Goal: Information Seeking & Learning: Learn about a topic

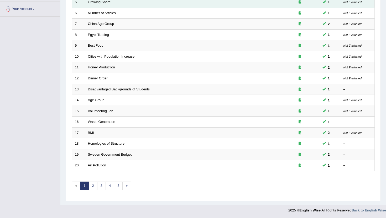
scroll to position [129, 0]
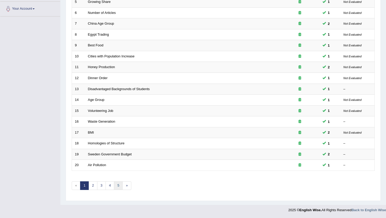
click at [120, 187] on link "5" at bounding box center [118, 186] width 9 height 9
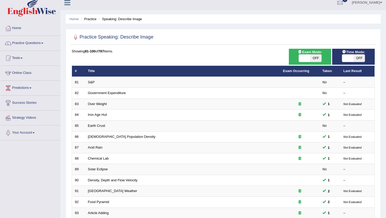
scroll to position [3, 0]
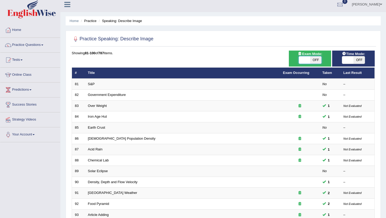
click at [304, 62] on span at bounding box center [304, 59] width 11 height 7
checkbox input "true"
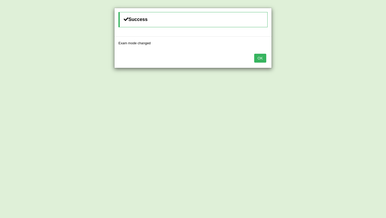
click at [262, 59] on button "OK" at bounding box center [260, 58] width 12 height 9
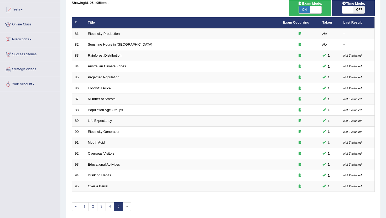
scroll to position [75, 0]
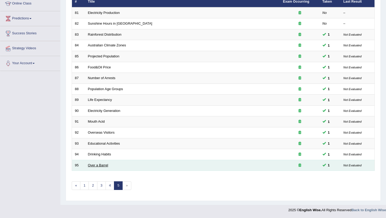
click at [92, 166] on link "Over a Barrel" at bounding box center [98, 165] width 20 height 4
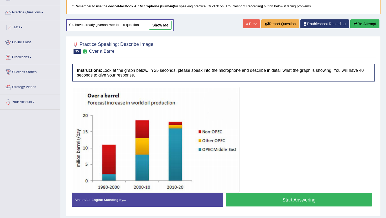
scroll to position [36, 0]
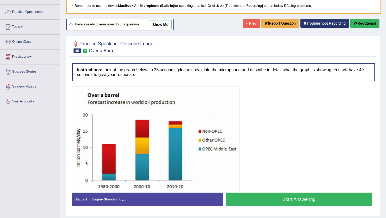
click at [257, 203] on button "Start Answering" at bounding box center [299, 199] width 146 height 13
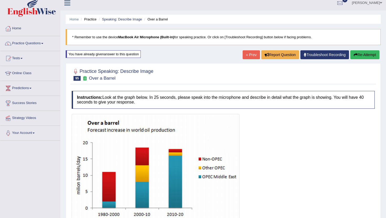
scroll to position [0, 0]
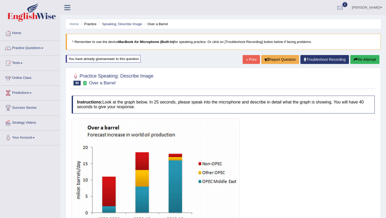
click at [246, 62] on link "« Prev" at bounding box center [250, 59] width 17 height 9
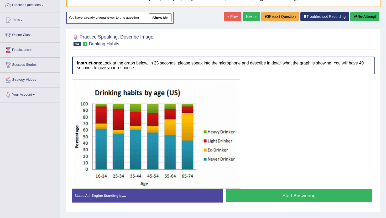
scroll to position [52, 0]
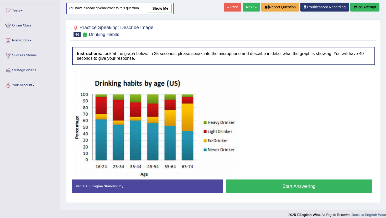
click at [268, 183] on button "Start Answering" at bounding box center [299, 186] width 146 height 13
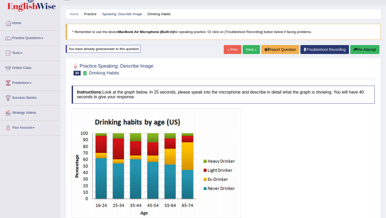
scroll to position [0, 0]
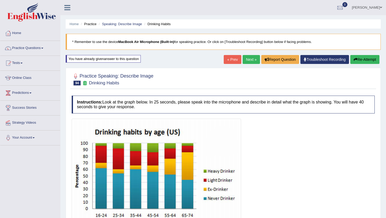
click at [230, 61] on link "« Prev" at bounding box center [232, 59] width 17 height 9
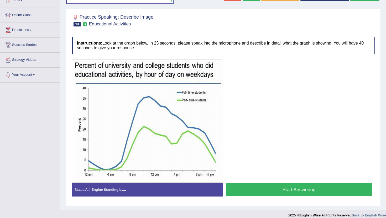
scroll to position [68, 0]
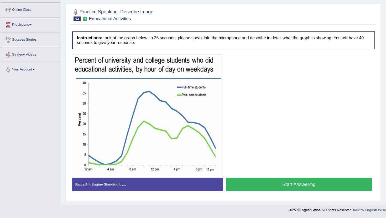
click at [270, 189] on button "Start Answering" at bounding box center [299, 184] width 146 height 13
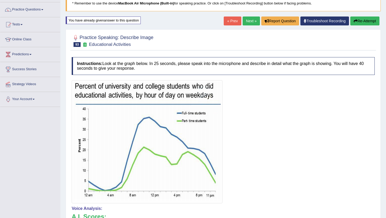
scroll to position [37, 0]
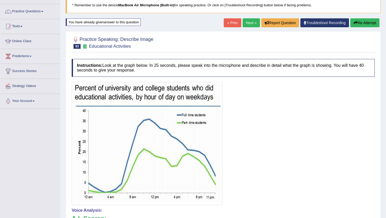
click at [230, 23] on link "« Prev" at bounding box center [232, 22] width 17 height 9
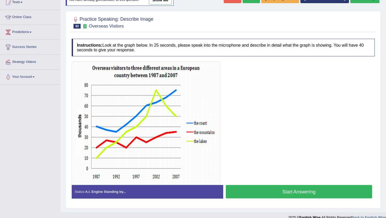
scroll to position [63, 0]
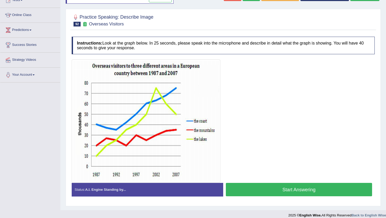
click at [269, 188] on button "Start Answering" at bounding box center [299, 189] width 146 height 13
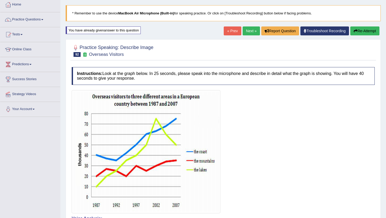
scroll to position [21, 0]
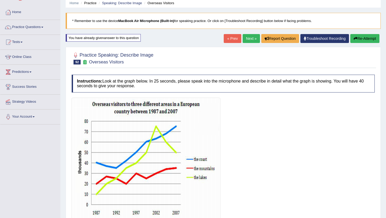
click at [230, 39] on link "« Prev" at bounding box center [232, 38] width 17 height 9
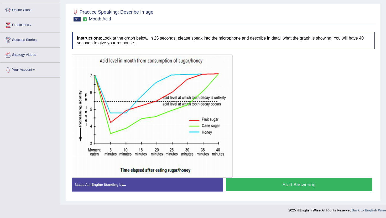
scroll to position [68, 0]
click at [270, 182] on button "Start Answering" at bounding box center [299, 184] width 146 height 13
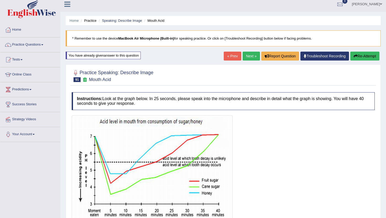
scroll to position [1, 0]
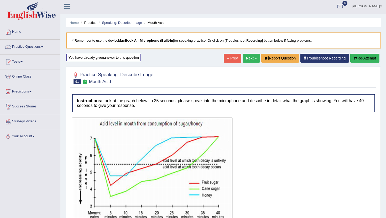
click at [226, 56] on link "« Prev" at bounding box center [232, 58] width 17 height 9
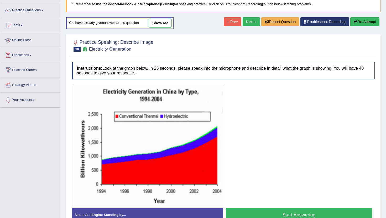
scroll to position [63, 0]
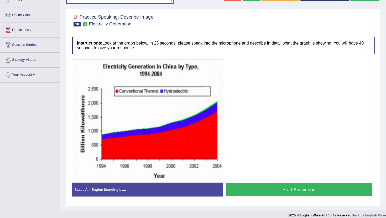
click at [292, 193] on button "Start Answering" at bounding box center [299, 189] width 146 height 13
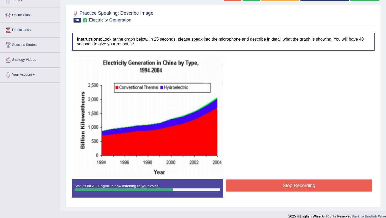
click at [291, 185] on button "Stop Recording" at bounding box center [299, 186] width 146 height 12
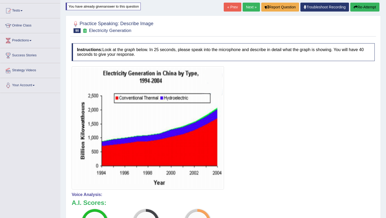
scroll to position [31, 0]
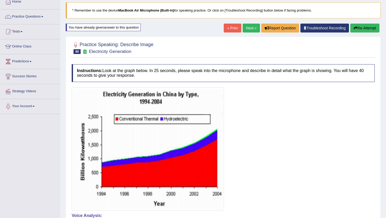
click at [232, 26] on link "« Prev" at bounding box center [232, 28] width 17 height 9
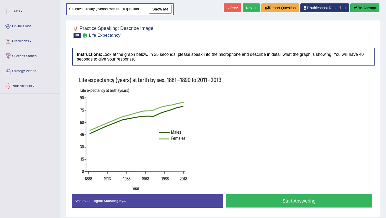
scroll to position [52, 0]
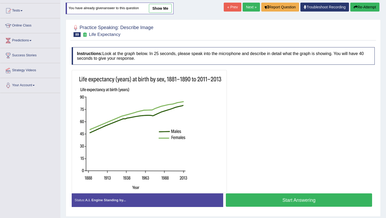
click at [258, 198] on button "Start Answering" at bounding box center [299, 200] width 146 height 13
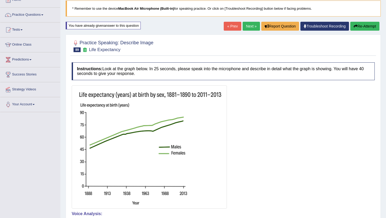
scroll to position [31, 0]
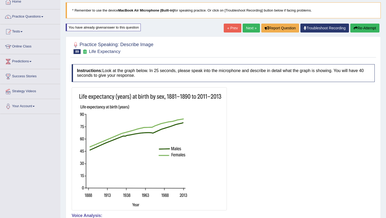
click at [224, 26] on link "« Prev" at bounding box center [232, 28] width 17 height 9
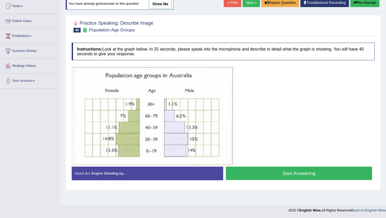
scroll to position [57, 0]
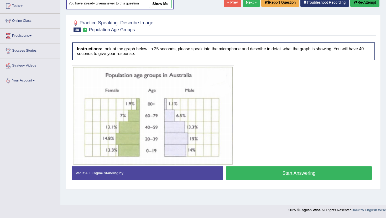
click at [254, 177] on button "Start Answering" at bounding box center [299, 173] width 146 height 13
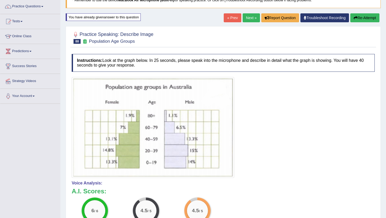
scroll to position [36, 0]
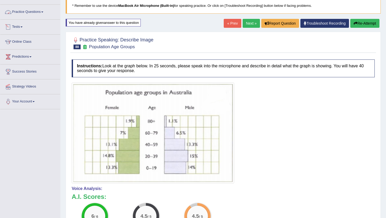
click at [23, 10] on link "Practice Questions" at bounding box center [30, 11] width 60 height 13
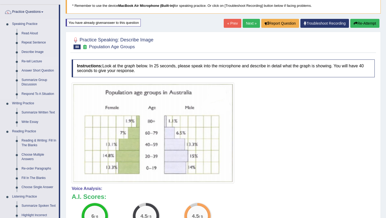
click at [27, 60] on link "Re-tell Lecture" at bounding box center [39, 61] width 40 height 9
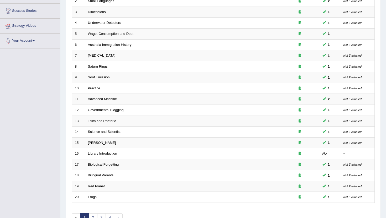
scroll to position [105, 0]
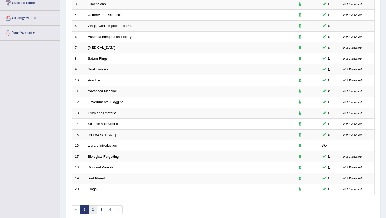
click at [90, 209] on link "2" at bounding box center [92, 210] width 9 height 9
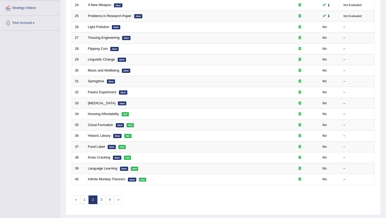
scroll to position [115, 0]
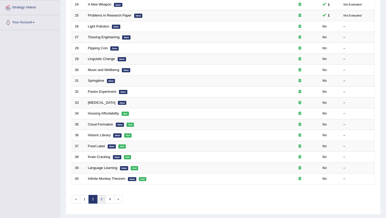
click at [101, 201] on link "3" at bounding box center [101, 199] width 9 height 9
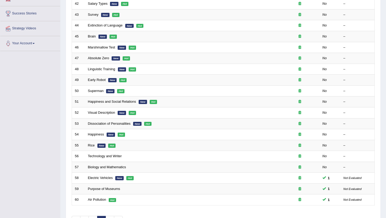
scroll to position [105, 0]
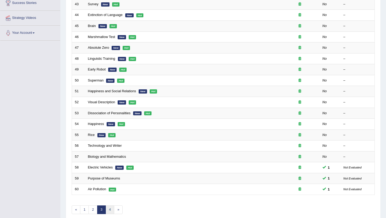
click at [110, 210] on link "4" at bounding box center [109, 210] width 9 height 9
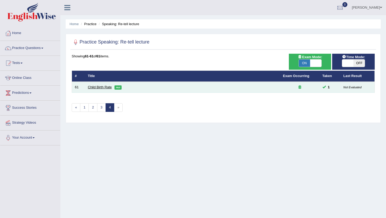
click at [97, 89] on link "Child Birth Rate" at bounding box center [100, 87] width 24 height 4
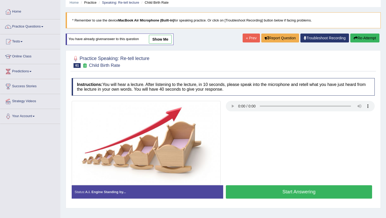
scroll to position [31, 0]
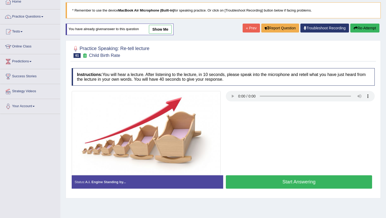
click at [296, 180] on button "Start Answering" at bounding box center [299, 182] width 146 height 13
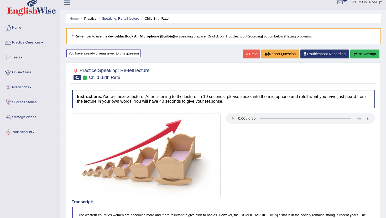
scroll to position [0, 0]
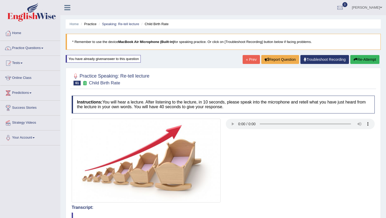
click at [245, 60] on link "« Prev" at bounding box center [250, 59] width 17 height 9
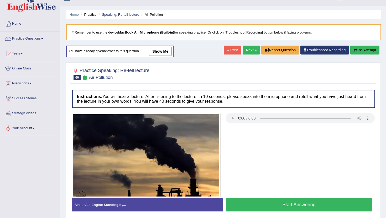
scroll to position [10, 0]
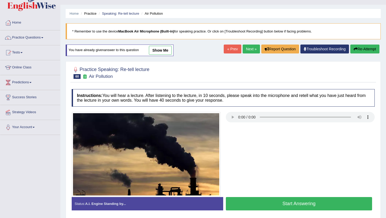
click at [250, 204] on button "Start Answering" at bounding box center [299, 203] width 146 height 13
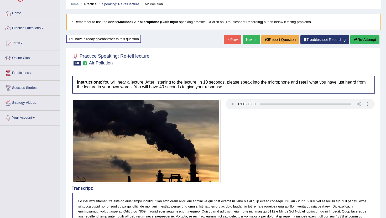
scroll to position [21, 0]
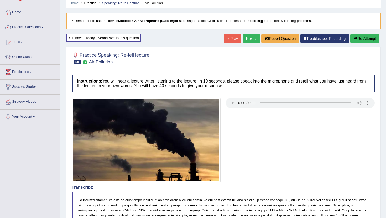
click at [231, 36] on link "« Prev" at bounding box center [232, 38] width 17 height 9
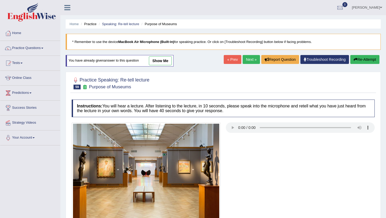
click at [231, 61] on link "« Prev" at bounding box center [232, 59] width 17 height 9
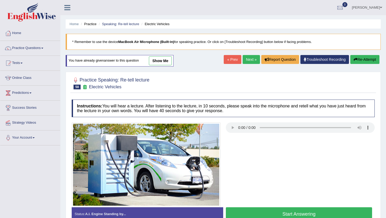
click at [252, 61] on link "Next »" at bounding box center [250, 59] width 17 height 9
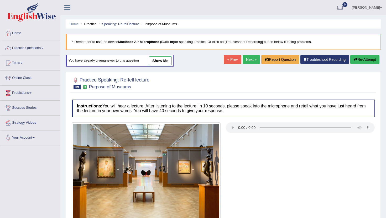
click at [127, 27] on ul "Home Practice Speaking: Re-tell lecture Purpose of Museums" at bounding box center [223, 23] width 315 height 9
click at [128, 21] on ul "Home Practice Speaking: Re-tell lecture Purpose of Museums" at bounding box center [223, 23] width 315 height 9
click at [129, 20] on ul "Home Practice Speaking: Re-tell lecture Purpose of Museums" at bounding box center [223, 23] width 315 height 9
click at [129, 22] on link "Speaking: Re-tell lecture" at bounding box center [120, 24] width 37 height 4
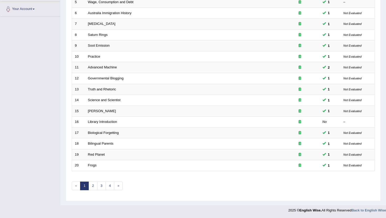
scroll to position [129, 0]
click at [110, 188] on link "4" at bounding box center [109, 186] width 9 height 9
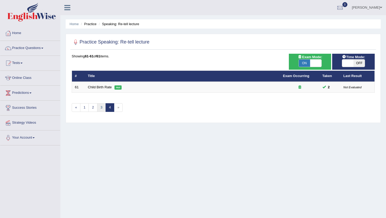
click at [103, 109] on link "3" at bounding box center [101, 107] width 9 height 9
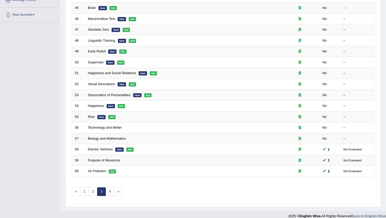
scroll to position [123, 0]
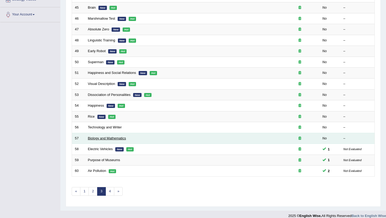
click at [103, 138] on link "Biology and Mathematics" at bounding box center [107, 138] width 38 height 4
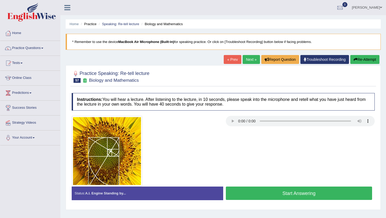
click at [268, 189] on button "Start Answering" at bounding box center [299, 193] width 146 height 13
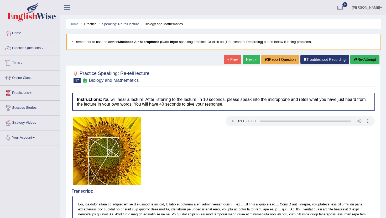
click at [26, 50] on link "Practice Questions" at bounding box center [30, 47] width 60 height 13
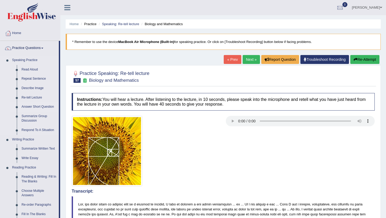
click at [35, 104] on link "Answer Short Question" at bounding box center [39, 106] width 40 height 9
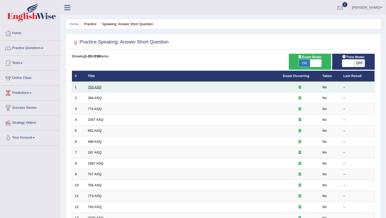
click at [97, 87] on link "753 ASQ" at bounding box center [95, 87] width 14 height 4
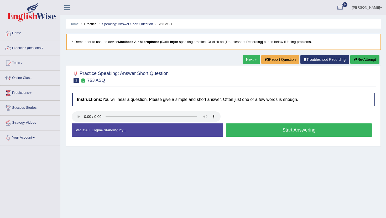
click at [277, 131] on button "Start Answering" at bounding box center [299, 130] width 146 height 13
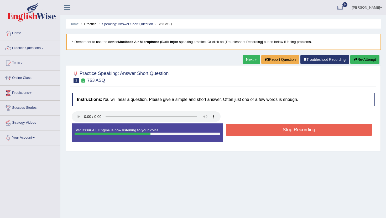
click at [253, 130] on button "Stop Recording" at bounding box center [299, 130] width 146 height 12
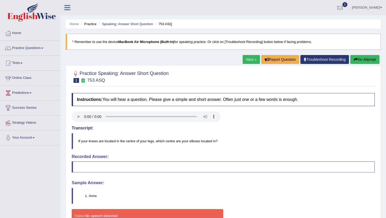
click at [246, 61] on link "Next »" at bounding box center [250, 59] width 17 height 9
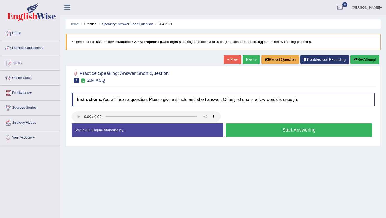
click at [243, 57] on link "Next »" at bounding box center [250, 59] width 17 height 9
click at [32, 49] on link "Practice Questions" at bounding box center [30, 47] width 60 height 13
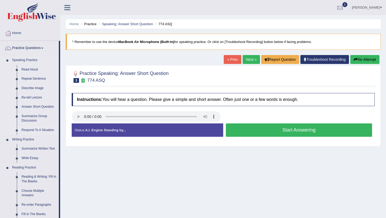
click at [30, 130] on link "Respond To A Situation" at bounding box center [39, 130] width 40 height 9
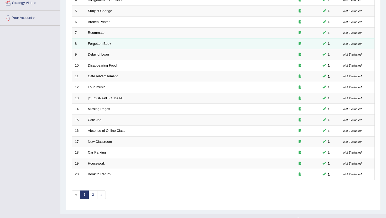
scroll to position [126, 0]
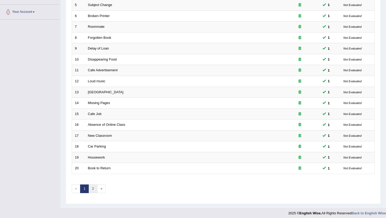
click at [93, 188] on link "2" at bounding box center [92, 189] width 9 height 9
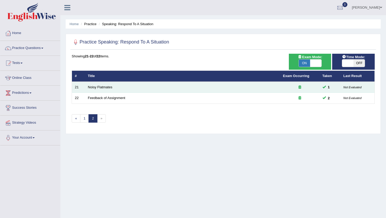
click at [96, 89] on td "Noisy Flatmates" at bounding box center [182, 87] width 195 height 11
click at [97, 88] on link "Noisy Flatmates" at bounding box center [100, 87] width 24 height 4
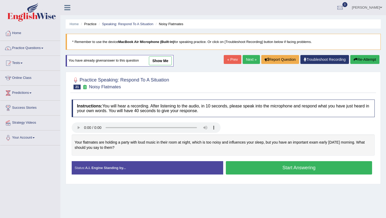
click at [135, 21] on ul "Home Practice Speaking: Respond To A Situation Noisy Flatmates" at bounding box center [223, 23] width 315 height 9
click at [135, 22] on li "Speaking: Respond To A Situation" at bounding box center [125, 24] width 56 height 5
click at [135, 23] on link "Speaking: Respond To A Situation" at bounding box center [127, 24] width 51 height 4
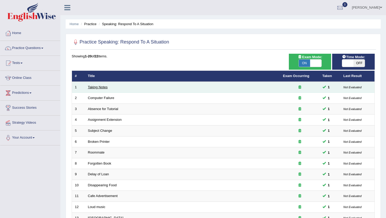
click at [95, 86] on link "Taking Notes" at bounding box center [98, 87] width 20 height 4
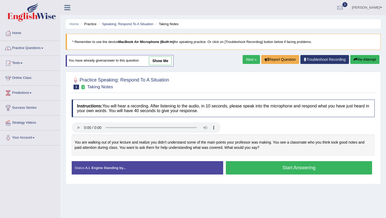
click at [259, 170] on button "Start Answering" at bounding box center [299, 167] width 146 height 13
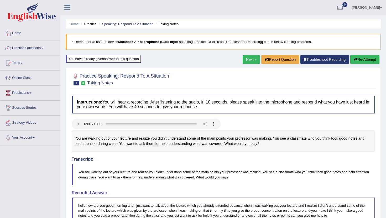
click at [247, 59] on link "Next »" at bounding box center [250, 59] width 17 height 9
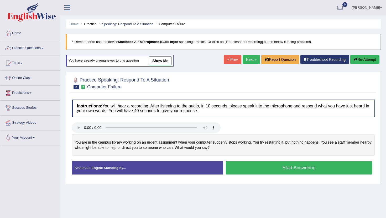
click at [273, 167] on button "Start Answering" at bounding box center [299, 167] width 146 height 13
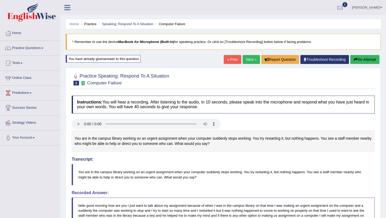
click at [254, 56] on link "Next »" at bounding box center [250, 59] width 17 height 9
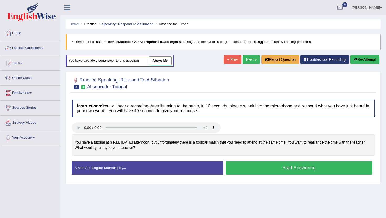
click at [263, 170] on button "Start Answering" at bounding box center [299, 167] width 146 height 13
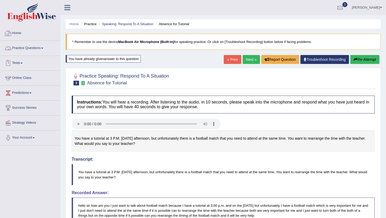
click at [27, 49] on link "Practice Questions" at bounding box center [30, 47] width 60 height 13
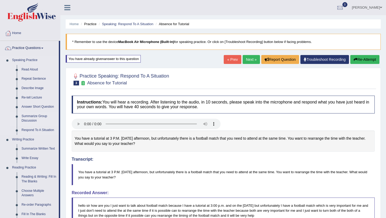
click at [29, 118] on link "Summarize Group Discussion" at bounding box center [39, 119] width 40 height 14
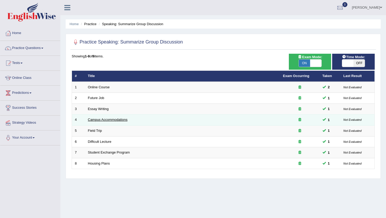
click at [104, 121] on link "Campus Accommodations" at bounding box center [108, 120] width 40 height 4
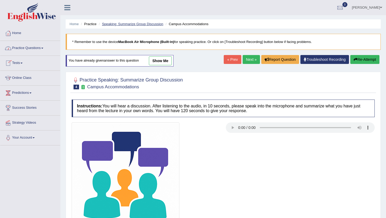
click at [116, 23] on link "Speaking: Summarize Group Discussion" at bounding box center [132, 24] width 61 height 4
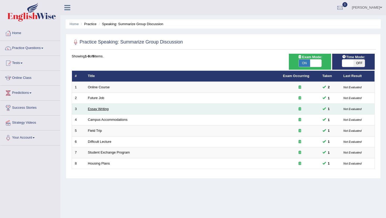
click at [105, 109] on link "Essay Writing" at bounding box center [98, 109] width 21 height 4
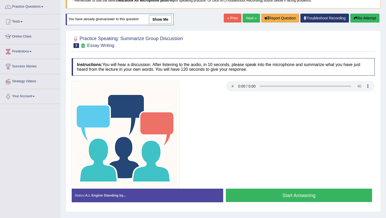
scroll to position [52, 0]
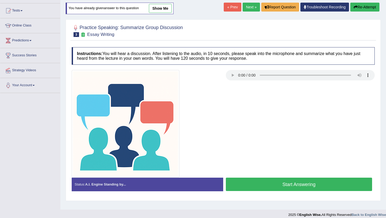
click at [247, 181] on button "Start Answering" at bounding box center [299, 184] width 146 height 13
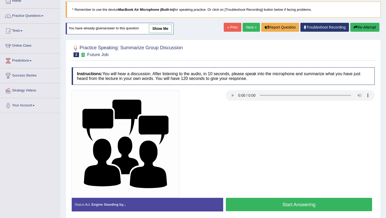
scroll to position [42, 0]
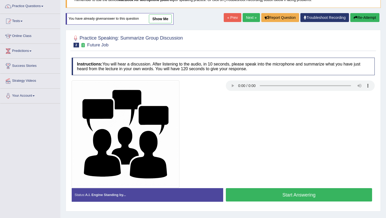
click at [255, 192] on button "Start Answering" at bounding box center [299, 194] width 146 height 13
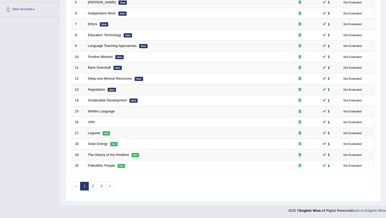
scroll to position [129, 0]
click at [91, 187] on link "2" at bounding box center [92, 186] width 9 height 9
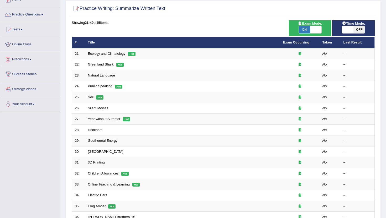
scroll to position [42, 0]
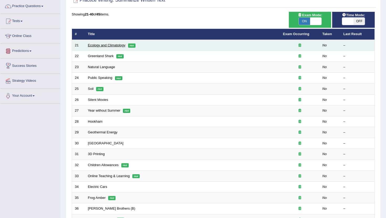
click at [103, 46] on link "Ecology and Climatology" at bounding box center [107, 45] width 38 height 4
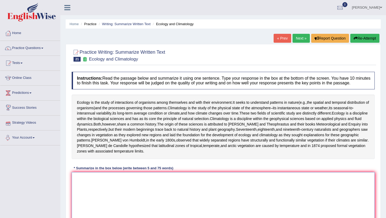
click at [104, 215] on textarea at bounding box center [223, 197] width 303 height 51
click at [101, 170] on div "Instructions: Read the passage below and summarize it using one sentence. Type …" at bounding box center [222, 149] width 305 height 161
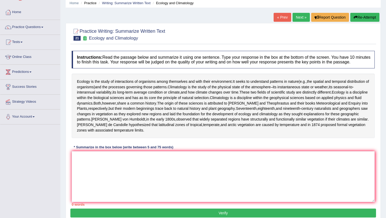
scroll to position [31, 0]
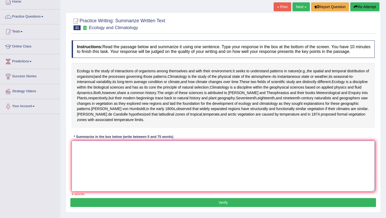
click at [108, 182] on textarea at bounding box center [223, 166] width 303 height 51
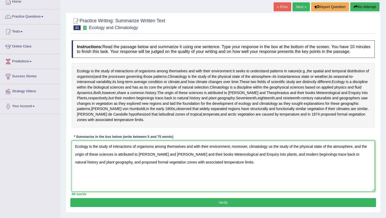
click at [272, 158] on textarea "Ecology is the study of interactions of organisms among themselves and with the…" at bounding box center [223, 166] width 303 height 51
type textarea "Ecology is the study of interactions of organisms among themselves and with the…"
click at [219, 207] on button "Verify" at bounding box center [222, 202] width 305 height 9
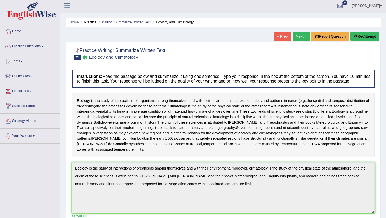
scroll to position [0, 0]
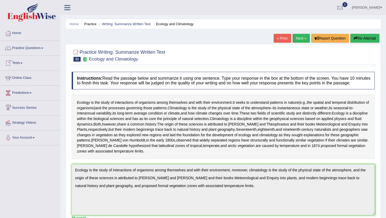
click at [301, 39] on link "Next »" at bounding box center [300, 38] width 17 height 9
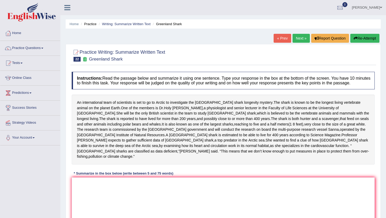
click at [164, 134] on div "An international team of scientists is set to go to [GEOGRAPHIC_DATA] to invest…" at bounding box center [223, 130] width 303 height 70
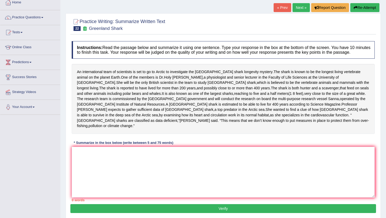
scroll to position [31, 0]
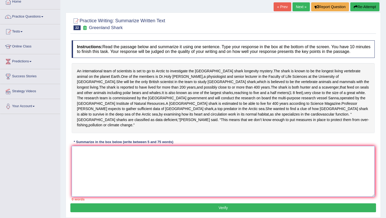
click at [144, 168] on textarea at bounding box center [223, 171] width 303 height 51
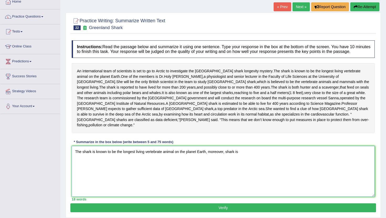
click at [225, 154] on textarea "The shark is known to be the longest living vertebrate animal on the planet Ear…" at bounding box center [223, 171] width 303 height 51
click at [250, 157] on textarea "The shark is known to be the longest living vertebrate animal on the planet Ear…" at bounding box center [223, 171] width 303 height 51
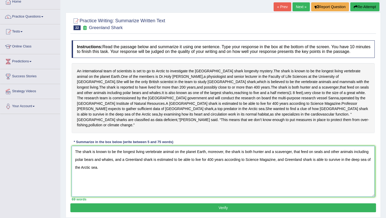
type textarea "The shark is known to be the longest living vertebrate animal on the planet Ear…"
click at [139, 208] on button "Verify" at bounding box center [222, 208] width 305 height 9
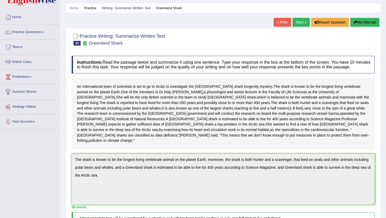
scroll to position [0, 0]
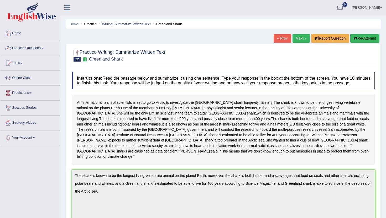
click at [299, 37] on link "Next »" at bounding box center [300, 38] width 17 height 9
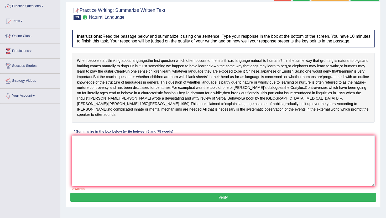
scroll to position [52, 0]
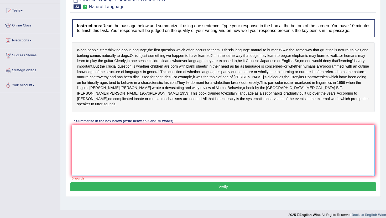
click at [144, 176] on textarea at bounding box center [223, 150] width 303 height 51
